Goal: Task Accomplishment & Management: Manage account settings

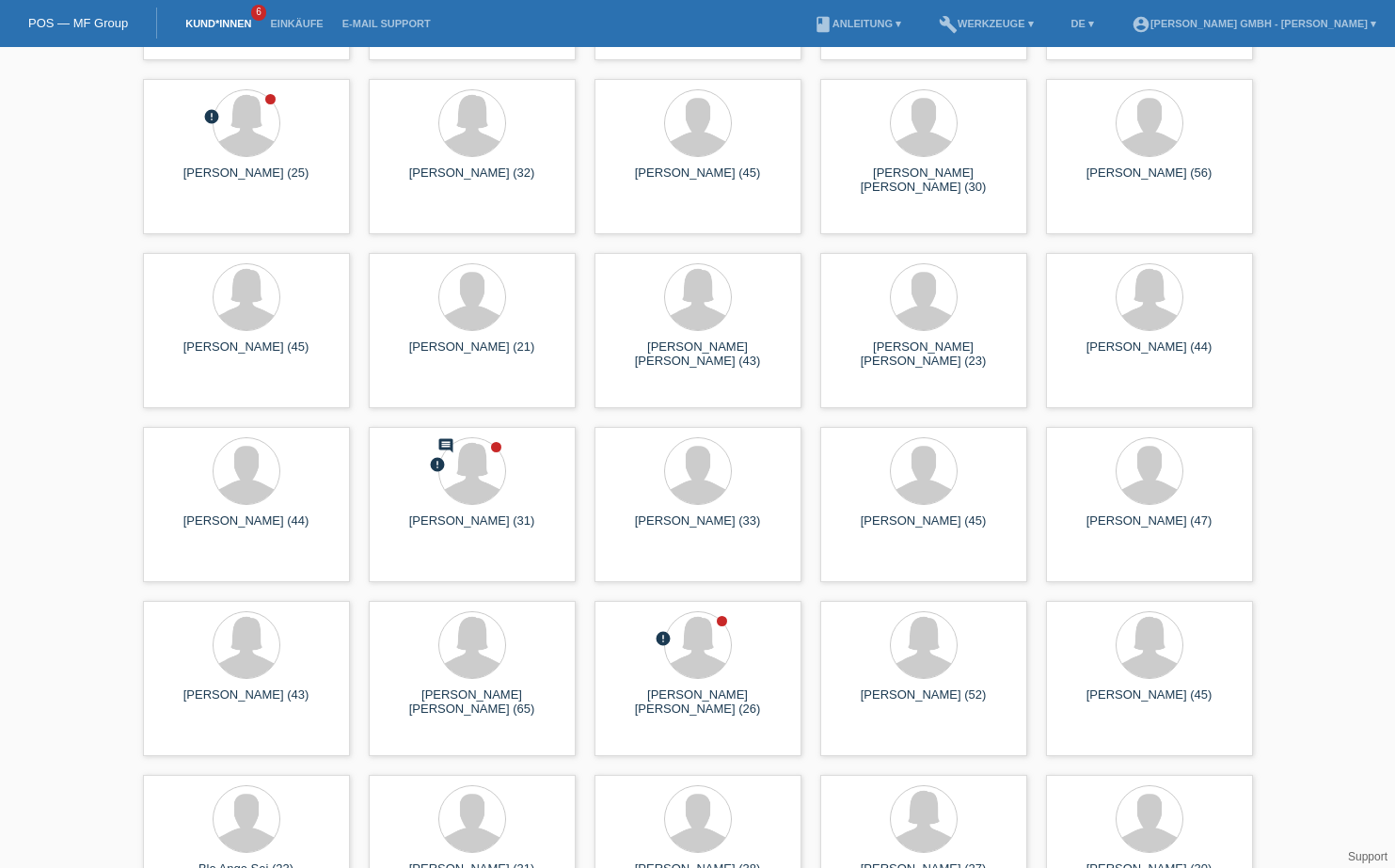
scroll to position [1788, 0]
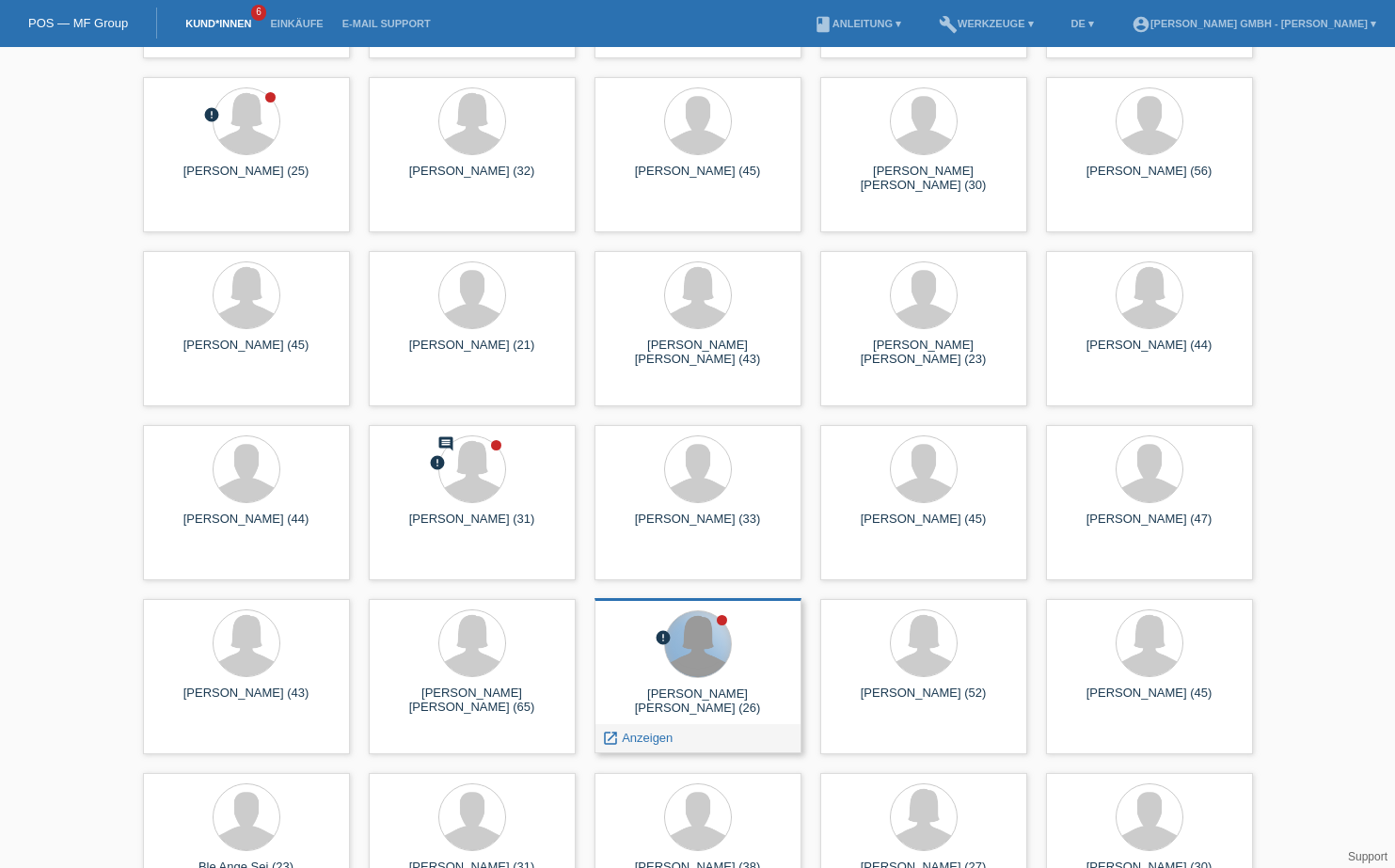
click at [709, 657] on div at bounding box center [698, 644] width 66 height 66
click at [632, 739] on span "Anzeigen" at bounding box center [647, 737] width 51 height 14
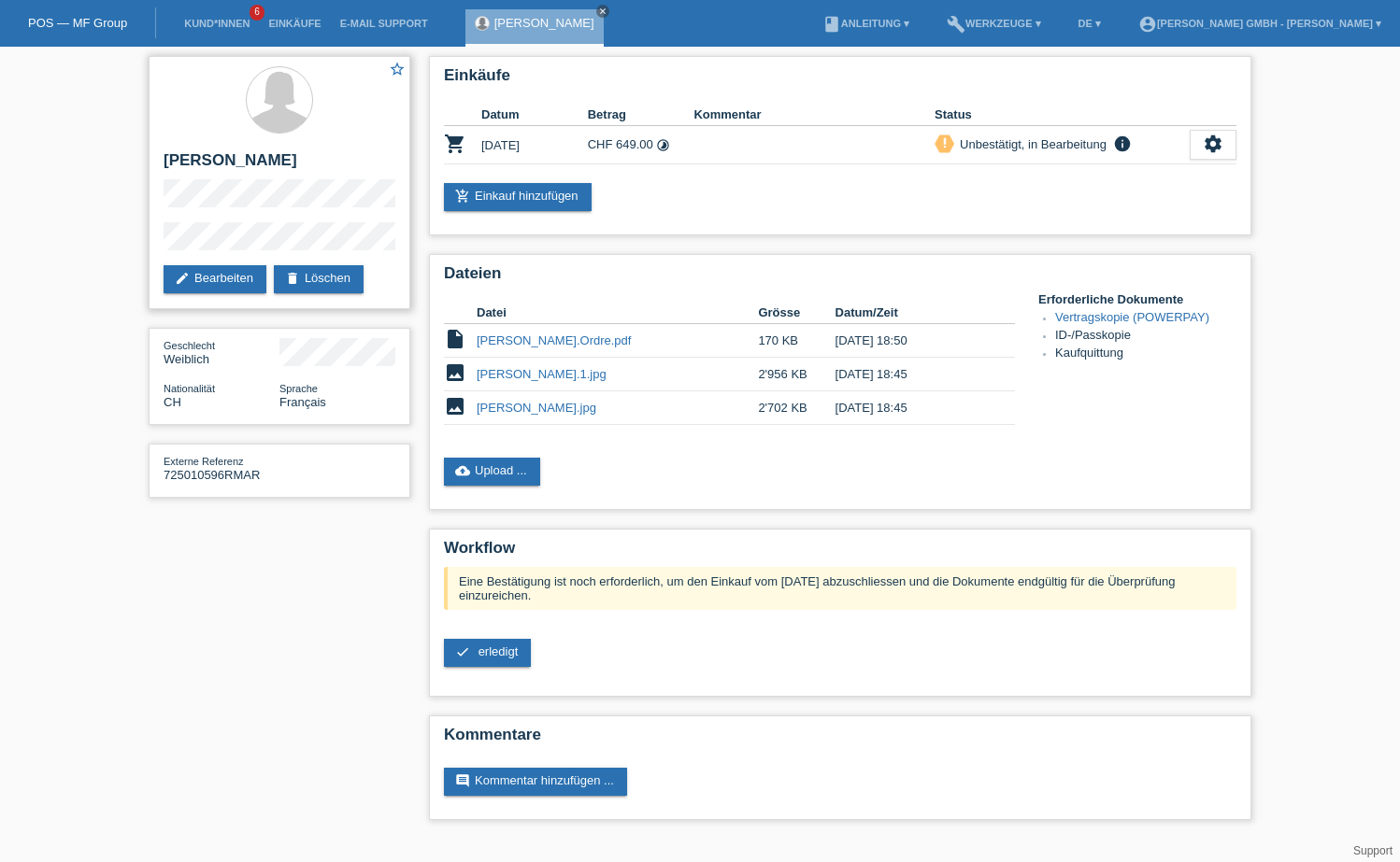
drag, startPoint x: 162, startPoint y: 162, endPoint x: 390, endPoint y: 176, distance: 228.4
click at [390, 176] on div "star_border [PERSON_NAME] edit Bearbeiten delete Löschen" at bounding box center [279, 183] width 261 height 254
copy h2 "[PERSON_NAME]"
click at [485, 464] on link "cloud_upload Upload ..." at bounding box center [491, 471] width 96 height 28
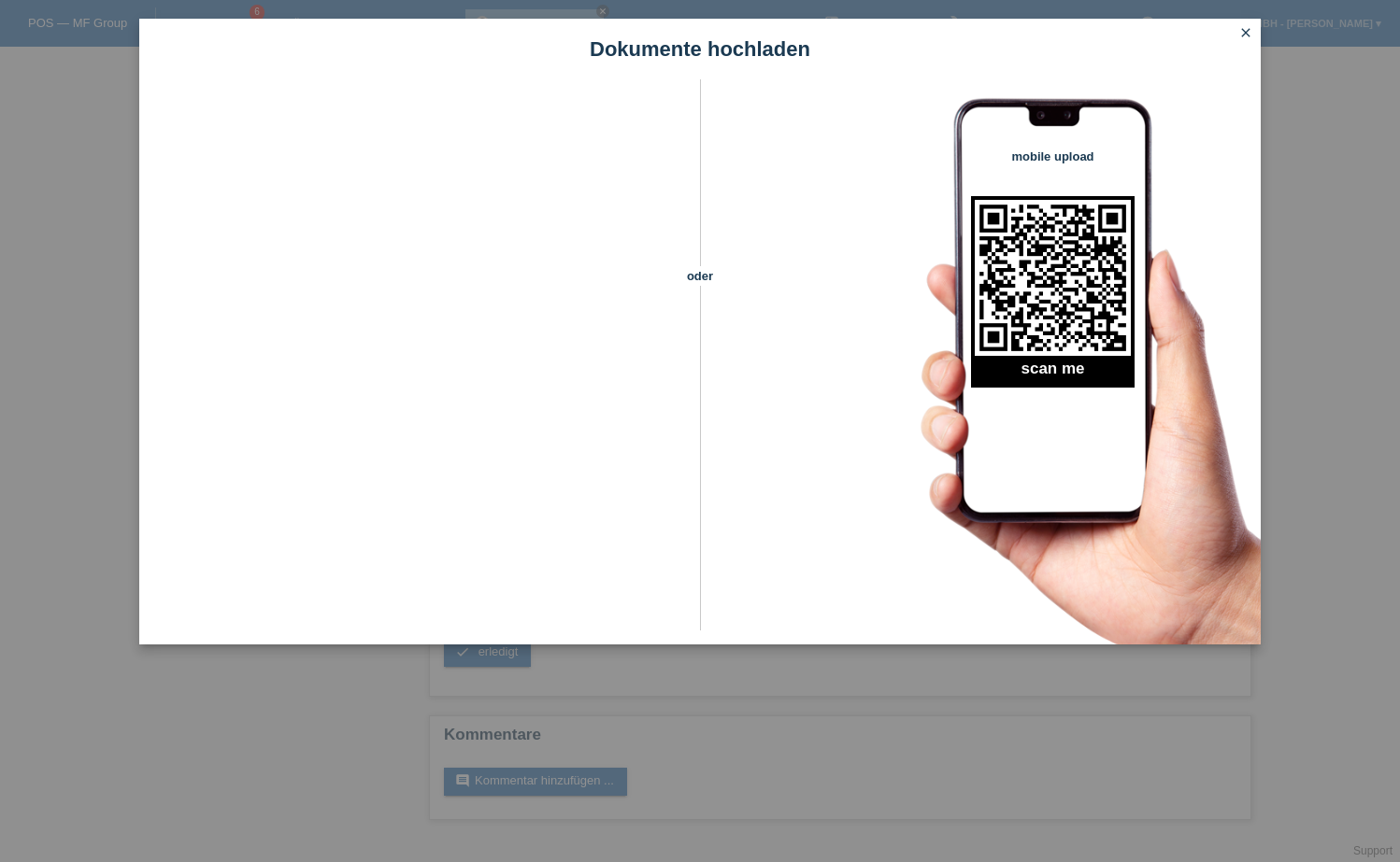
click at [1249, 37] on icon "close" at bounding box center [1246, 32] width 15 height 15
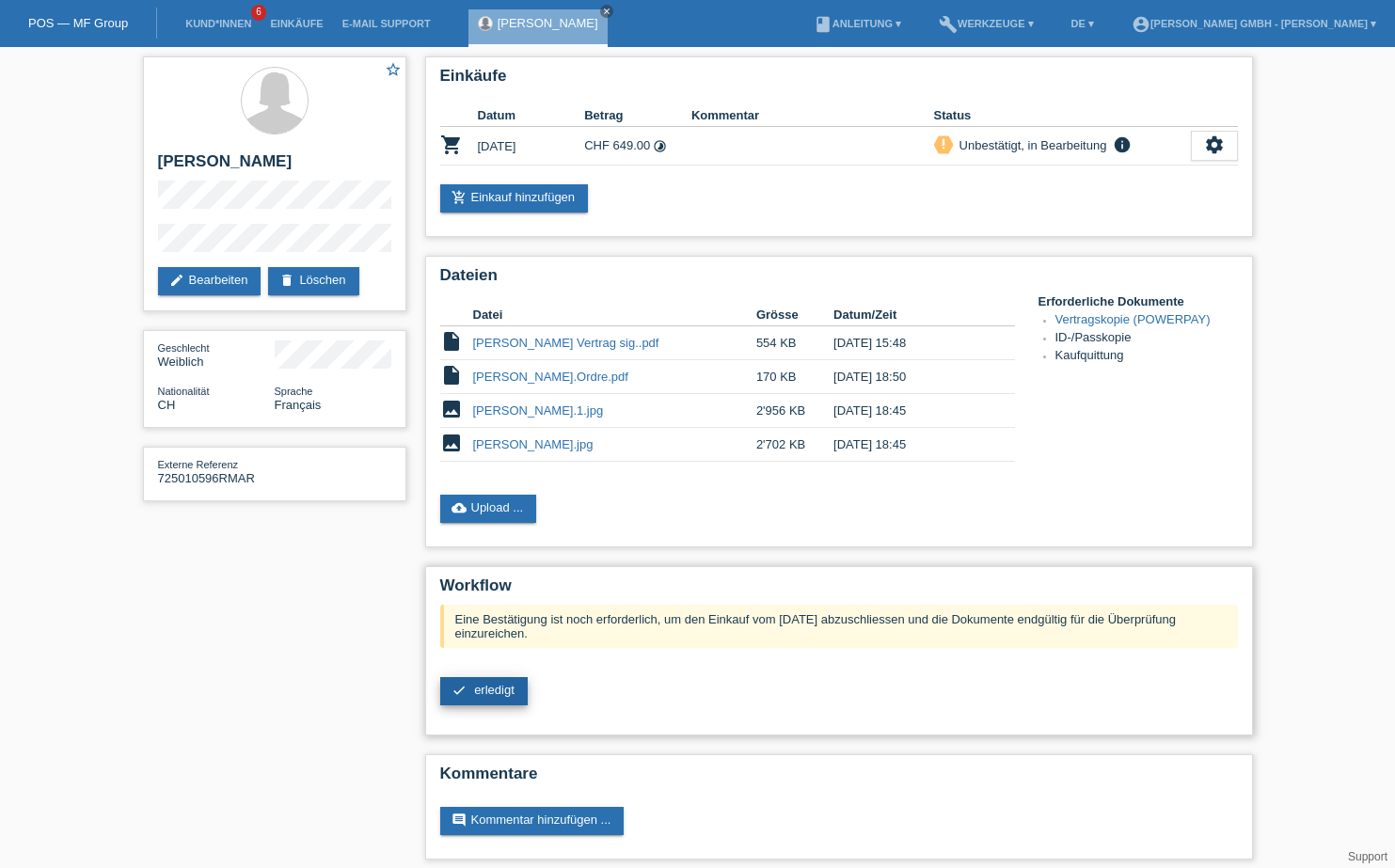
click at [496, 684] on span "erledigt" at bounding box center [494, 689] width 40 height 14
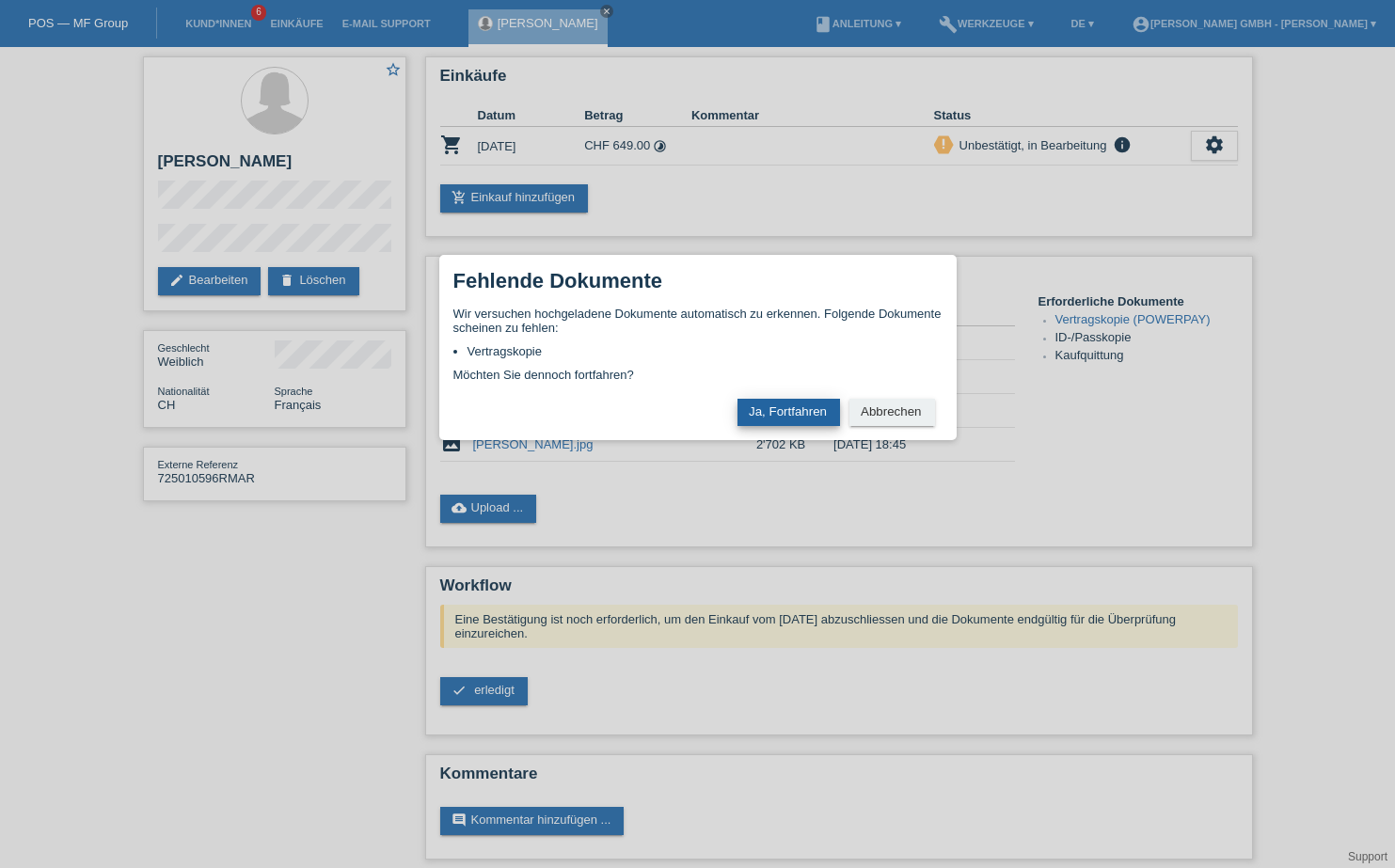
click at [787, 403] on button "Ja, Fortfahren" at bounding box center [788, 412] width 103 height 27
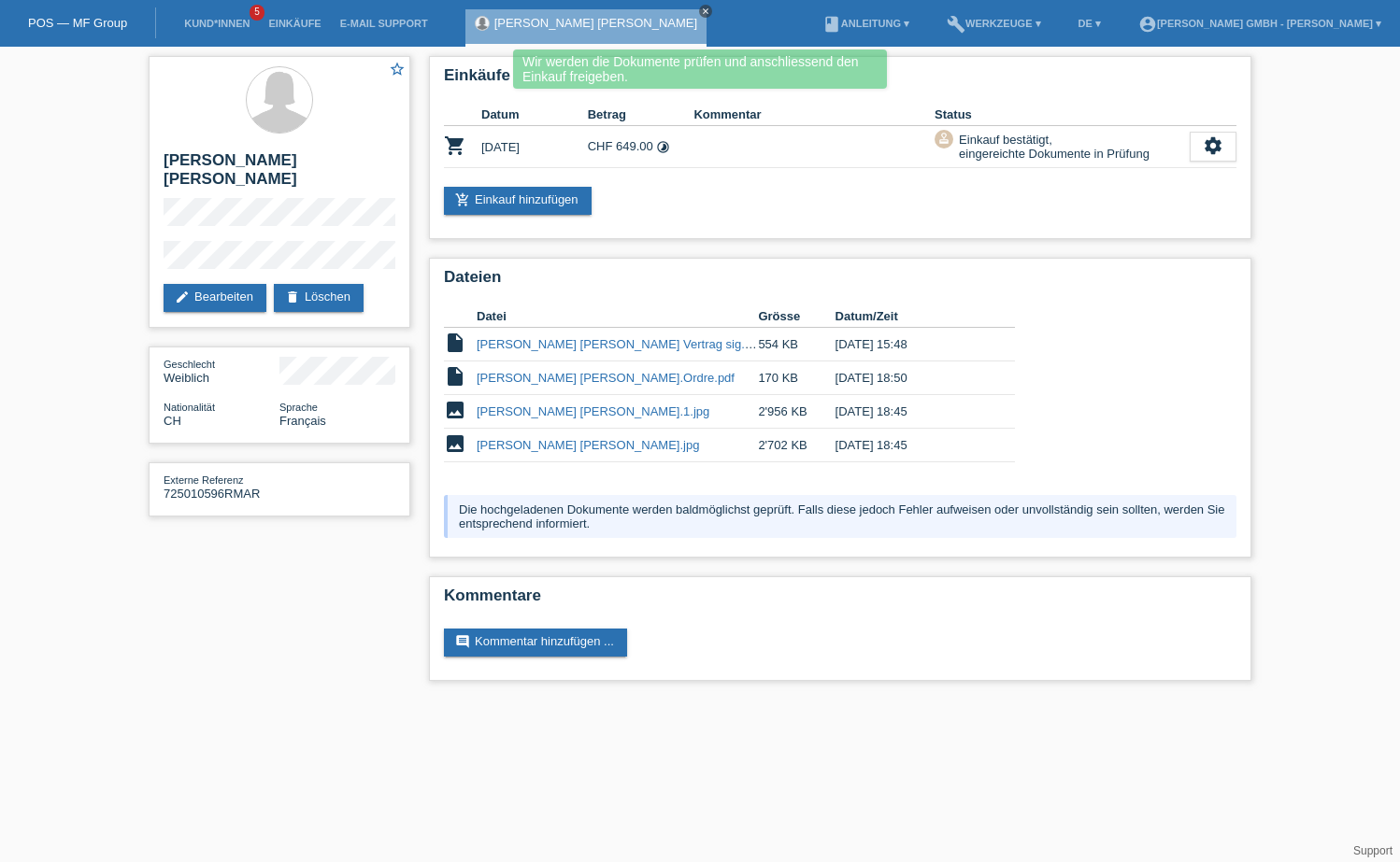
click at [701, 10] on icon "close" at bounding box center [706, 11] width 10 height 10
